Goal: Task Accomplishment & Management: Manage account settings

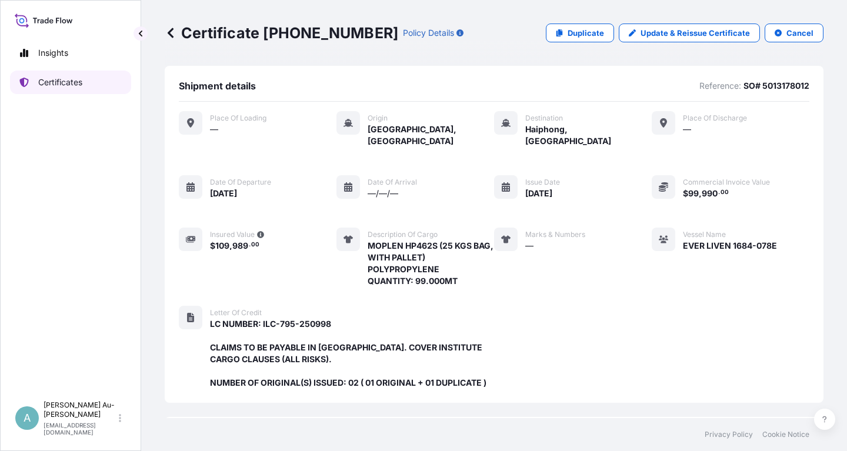
scroll to position [324, 0]
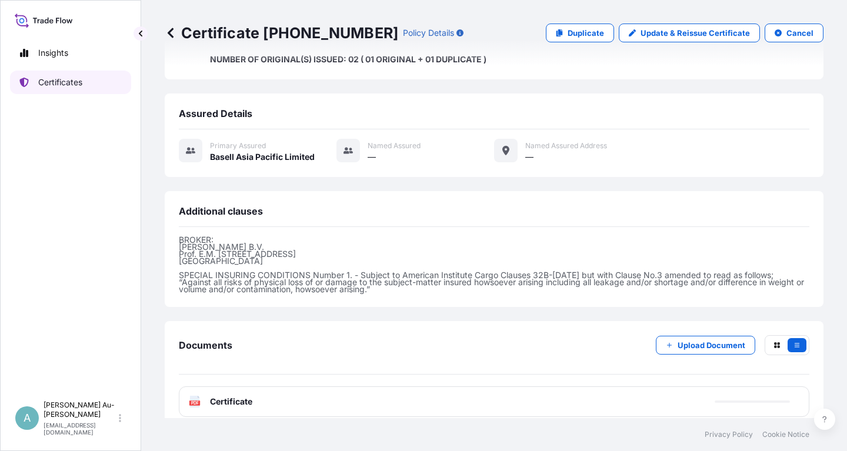
click at [64, 85] on p "Certificates" at bounding box center [60, 82] width 44 height 12
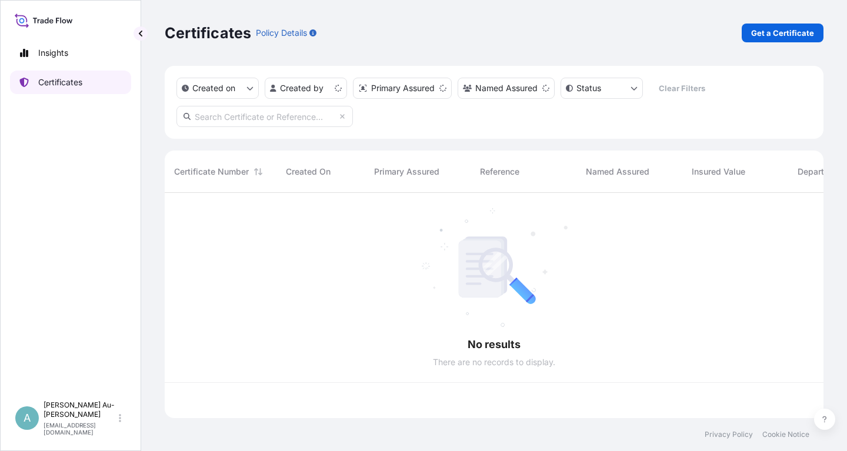
scroll to position [232, 659]
click at [231, 117] on input "text" at bounding box center [265, 116] width 177 height 21
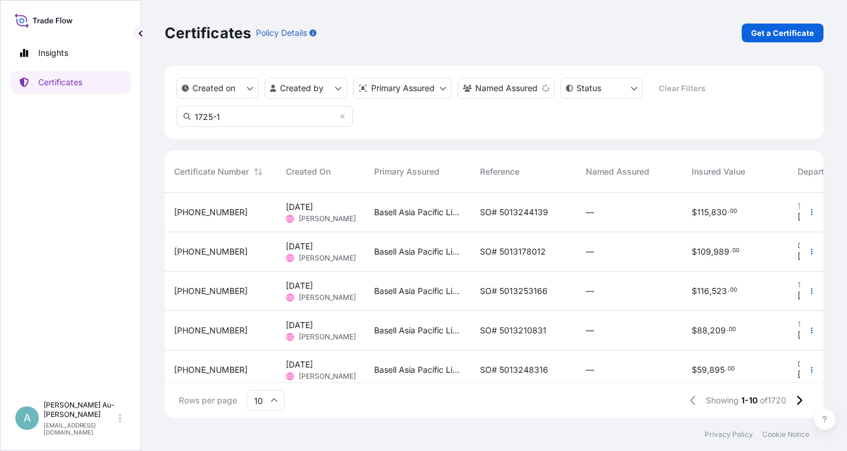
type input "1725-1"
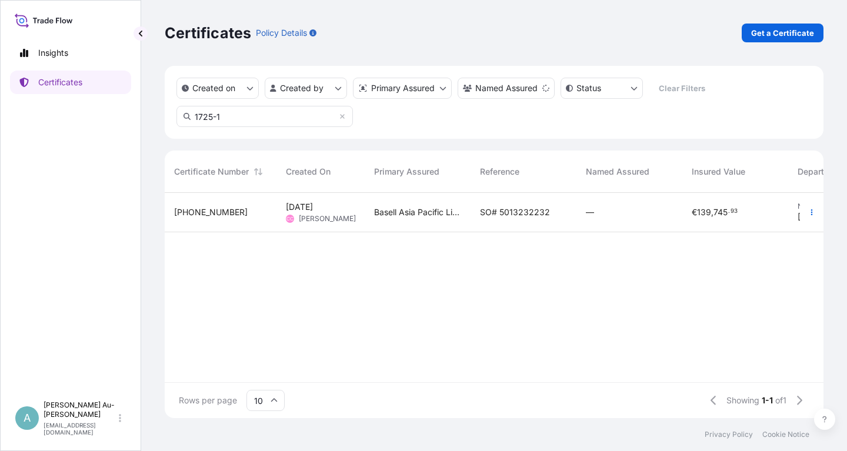
click at [514, 215] on span "SO# 5013232232" at bounding box center [515, 213] width 70 height 12
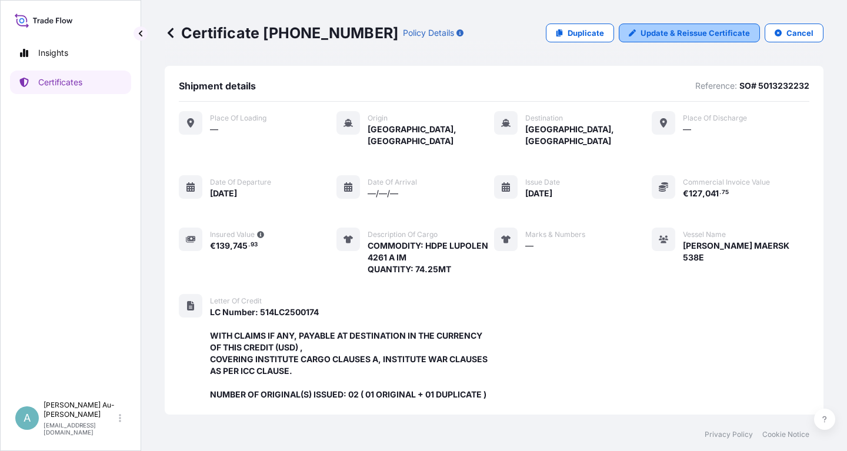
click at [661, 35] on p "Update & Reissue Certificate" at bounding box center [695, 33] width 109 height 12
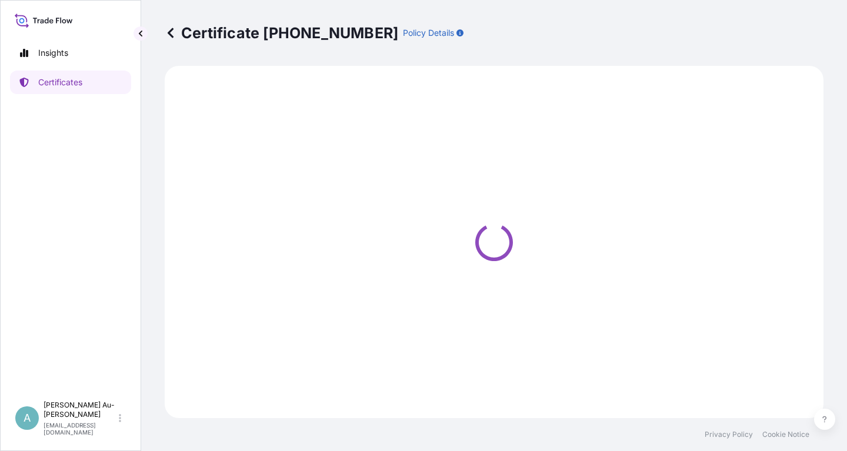
select select "Sea"
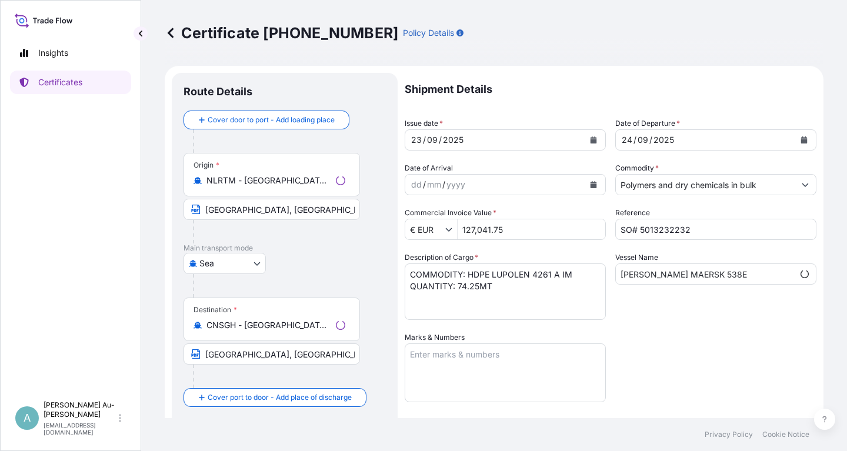
select select "32034"
click at [598, 138] on button "Calendar" at bounding box center [593, 140] width 19 height 19
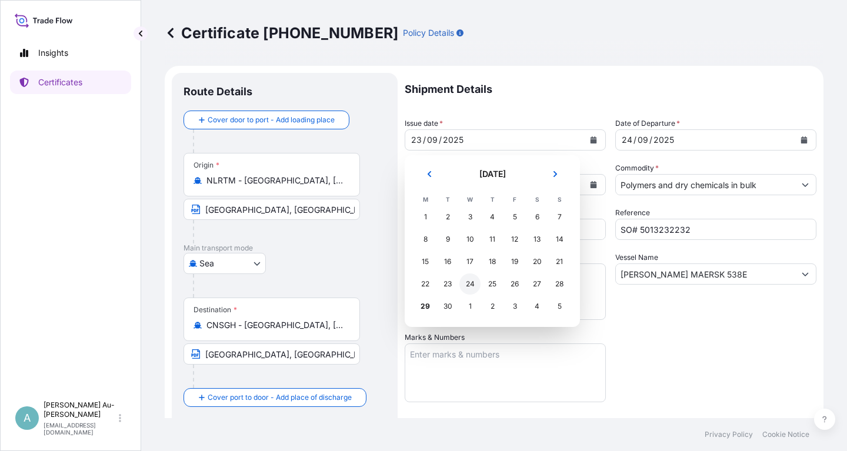
click at [469, 282] on div "24" at bounding box center [470, 284] width 21 height 21
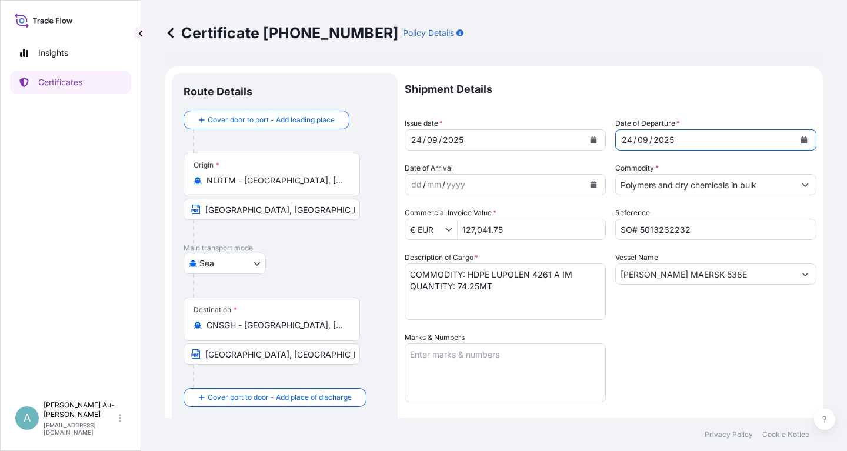
click at [804, 132] on button "Calendar" at bounding box center [804, 140] width 19 height 19
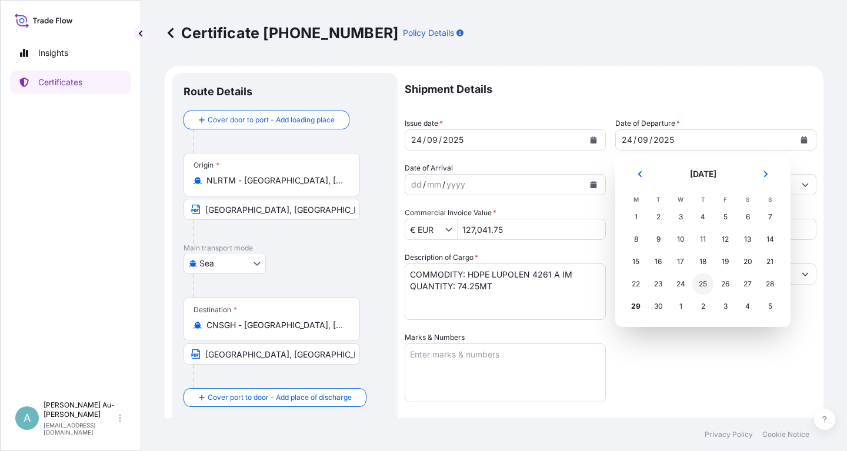
click at [701, 288] on div "25" at bounding box center [703, 284] width 21 height 21
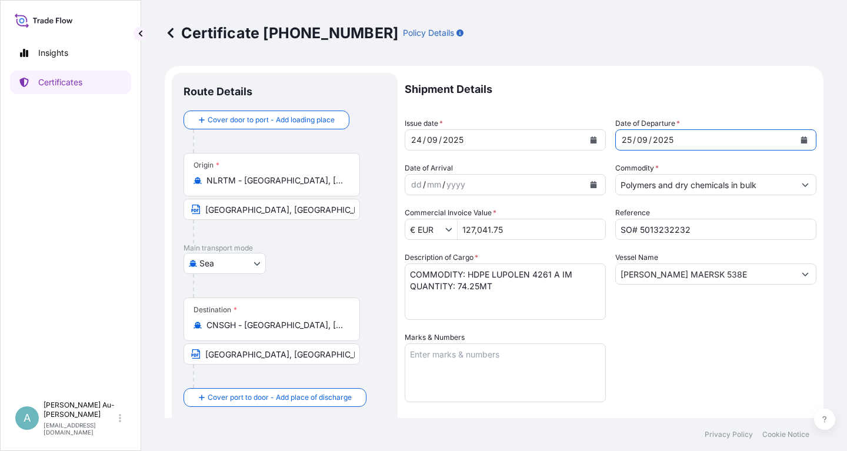
drag, startPoint x: 708, startPoint y: 363, endPoint x: 723, endPoint y: 358, distance: 15.6
click at [713, 362] on div "Shipment Details Issue date * [DATE] Date of Departure * [DATE] Date of Arrival…" at bounding box center [611, 375] width 412 height 605
drag, startPoint x: 721, startPoint y: 272, endPoint x: 601, endPoint y: 280, distance: 119.7
click at [616, 280] on input "[PERSON_NAME] MAERSK 538E" at bounding box center [705, 274] width 179 height 21
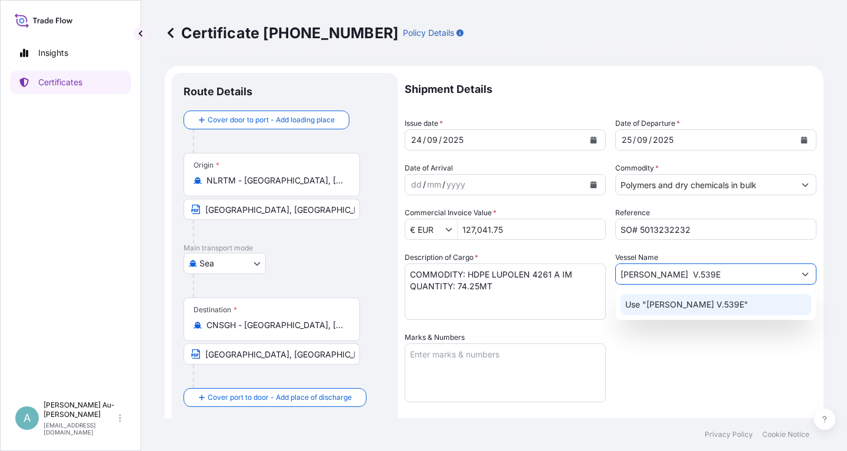
type input "[PERSON_NAME] V.539E"
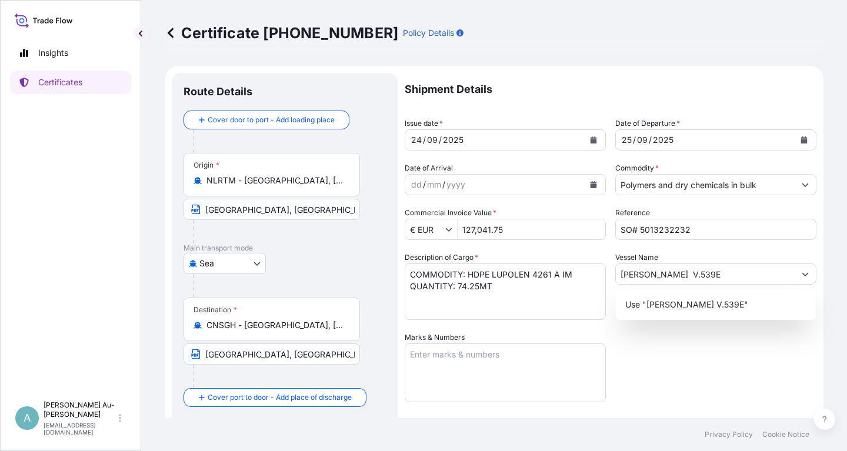
drag, startPoint x: 716, startPoint y: 399, endPoint x: 740, endPoint y: 388, distance: 27.1
click at [717, 397] on div "Shipment Details Issue date * [DATE] Date of Departure * [DATE] Date of Arrival…" at bounding box center [611, 375] width 412 height 605
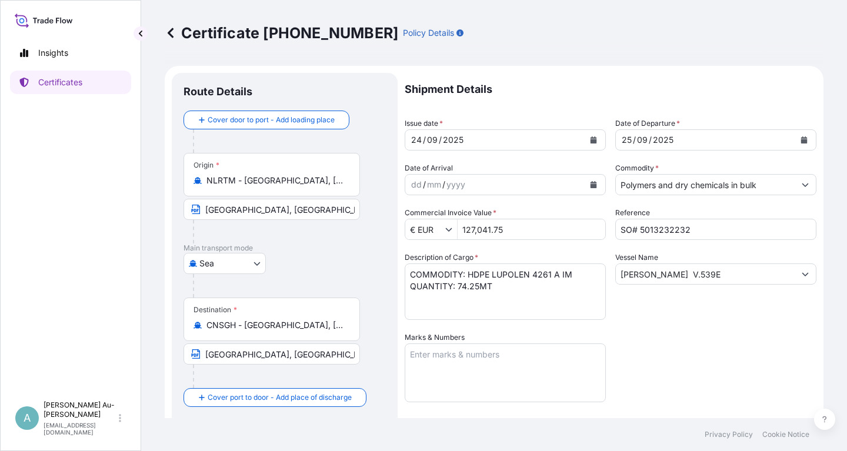
click at [693, 352] on div "Shipment Details Issue date * [DATE] Date of Departure * [DATE] Date of Arrival…" at bounding box center [611, 375] width 412 height 605
click at [656, 342] on div "Shipment Details Issue date * [DATE] Date of Departure * [DATE] Date of Arrival…" at bounding box center [611, 375] width 412 height 605
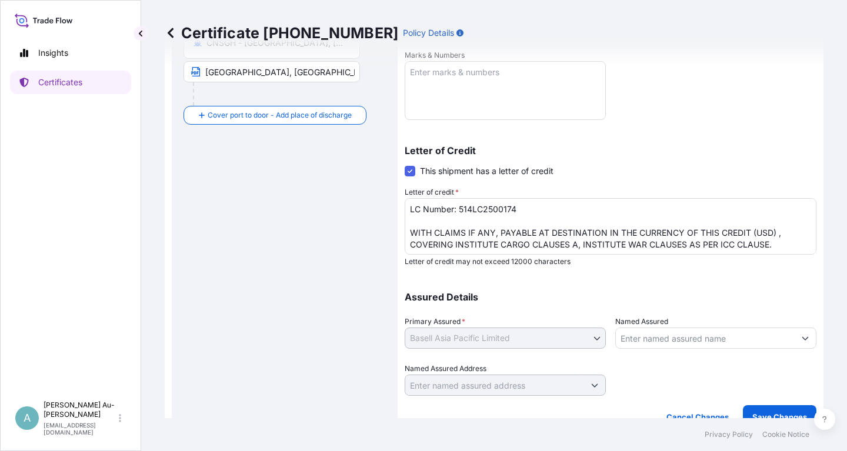
scroll to position [293, 0]
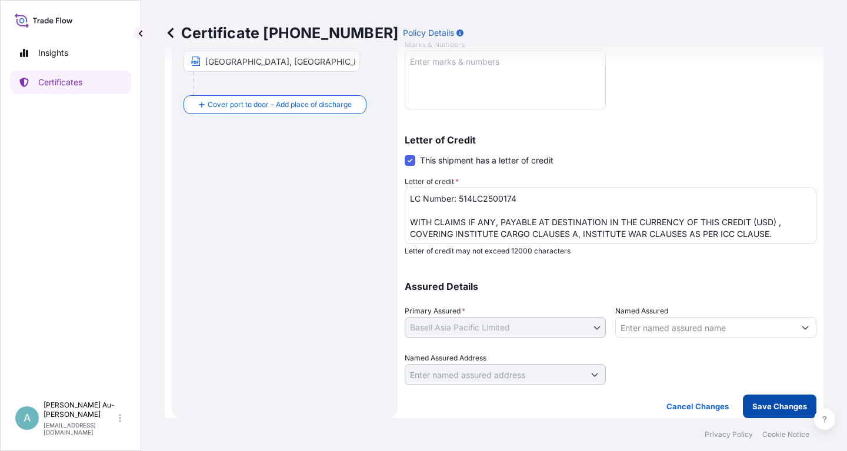
click at [764, 400] on button "Save Changes" at bounding box center [780, 407] width 74 height 24
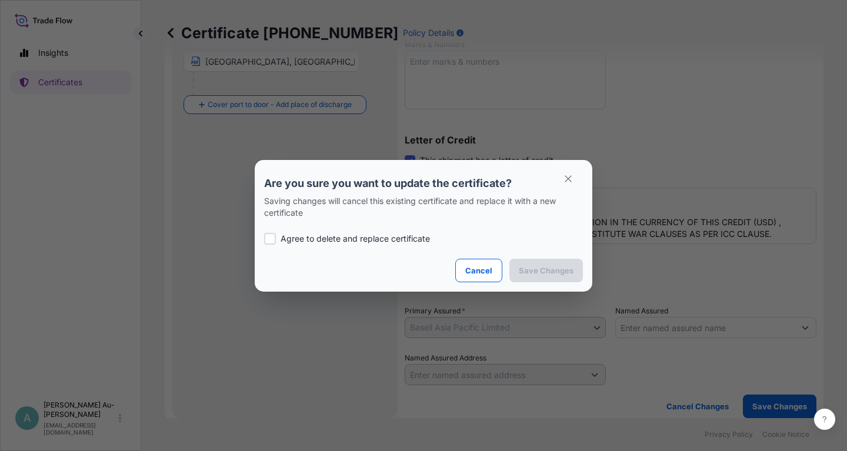
click at [271, 244] on div at bounding box center [270, 239] width 12 height 12
checkbox input "true"
click at [562, 280] on button "Save Changes" at bounding box center [547, 271] width 74 height 24
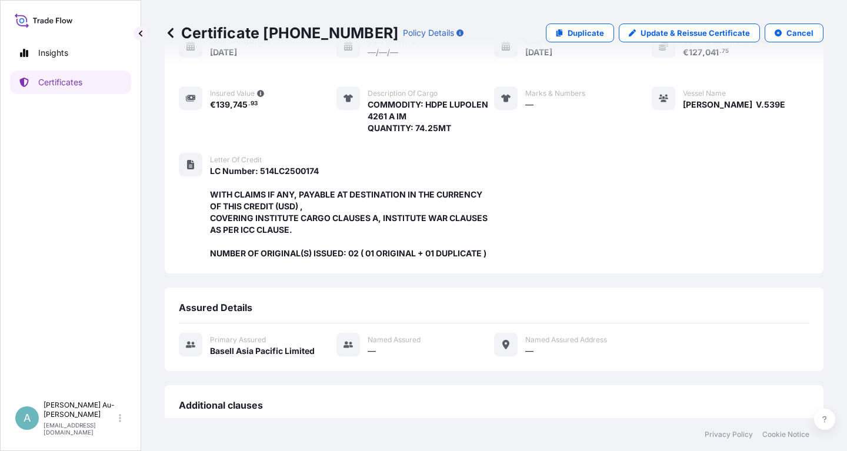
scroll to position [335, 0]
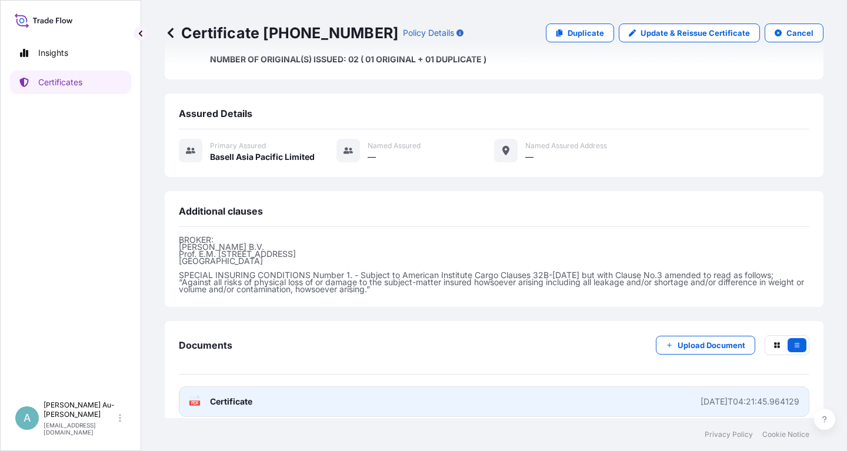
click at [288, 394] on link "PDF Certificate [DATE]T04:21:45.964129" at bounding box center [494, 402] width 631 height 31
